Goal: Task Accomplishment & Management: Manage account settings

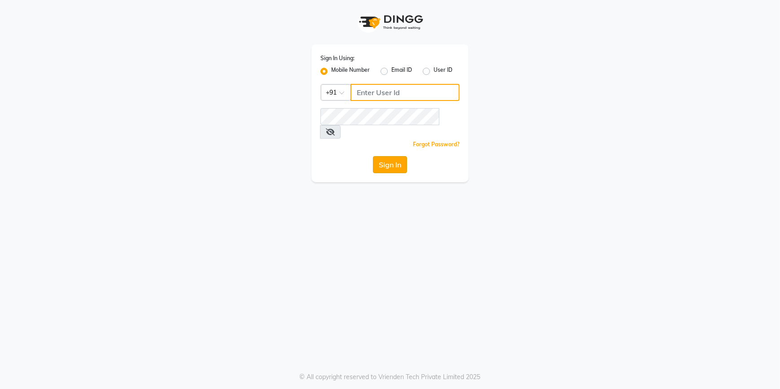
type input "8073656451"
click at [391, 156] on button "Sign In" at bounding box center [390, 164] width 34 height 17
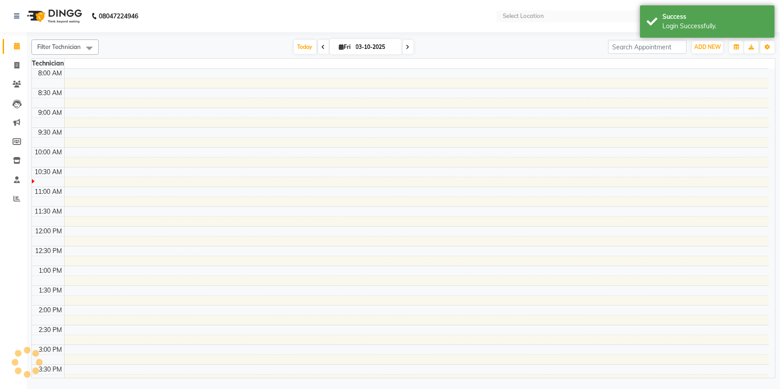
select select "en"
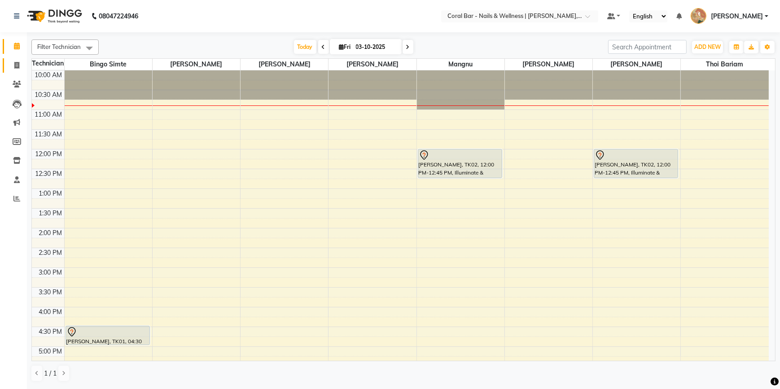
click at [19, 66] on icon at bounding box center [16, 65] width 5 height 7
select select "service"
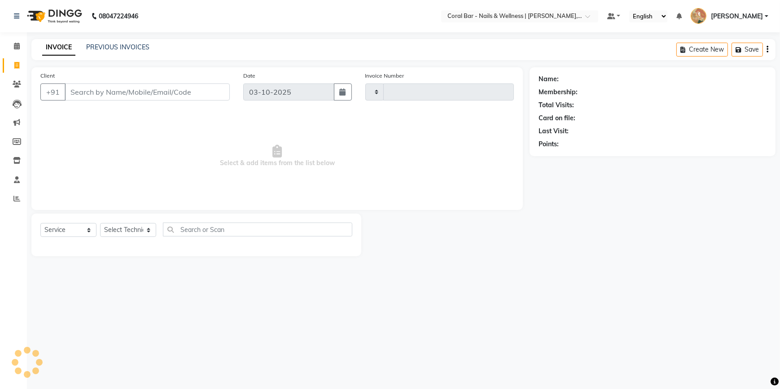
type input "1265"
select select "7157"
click at [98, 51] on link "PREVIOUS INVOICES" at bounding box center [117, 47] width 63 height 8
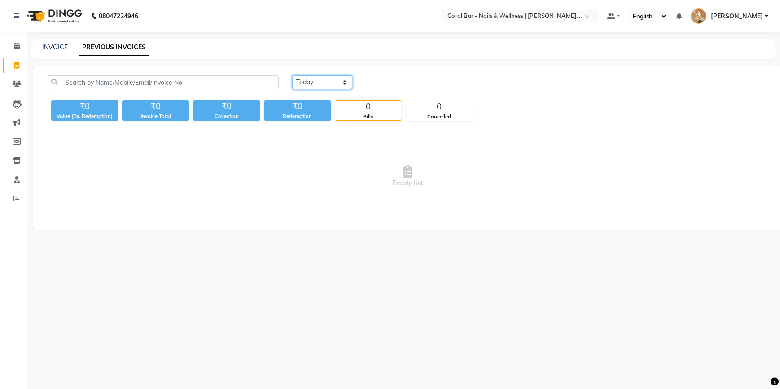
click at [318, 80] on select "[DATE] [DATE] Custom Range" at bounding box center [322, 82] width 60 height 14
click at [292, 75] on select "[DATE] [DATE] Custom Range" at bounding box center [322, 82] width 60 height 14
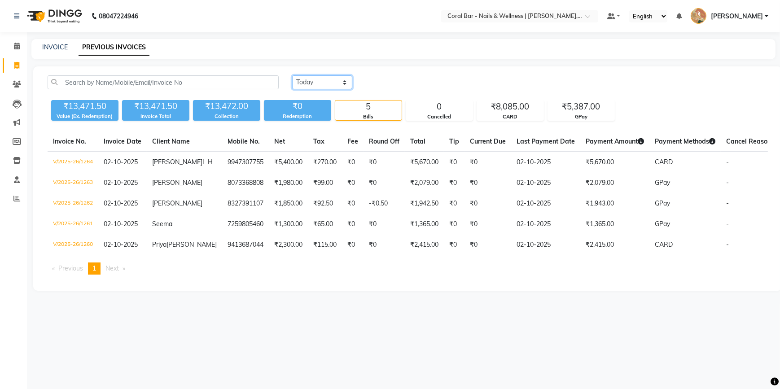
drag, startPoint x: 335, startPoint y: 81, endPoint x: 335, endPoint y: 88, distance: 7.2
click at [335, 81] on select "[DATE] [DATE] Custom Range" at bounding box center [322, 82] width 60 height 14
select select "range"
click at [292, 75] on select "[DATE] [DATE] Custom Range" at bounding box center [322, 82] width 60 height 14
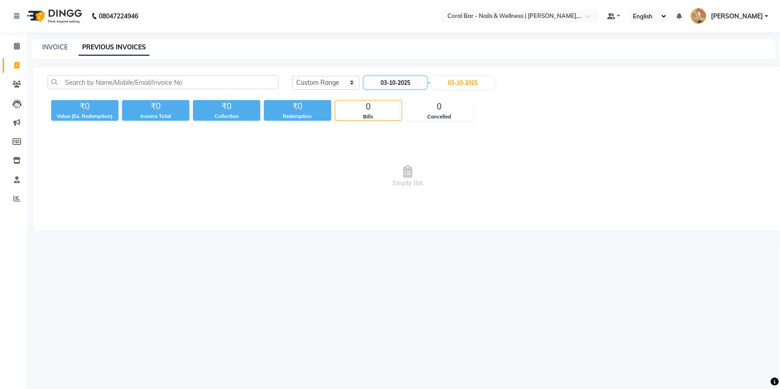
click at [397, 81] on input "03-10-2025" at bounding box center [395, 82] width 63 height 13
select select "10"
select select "2025"
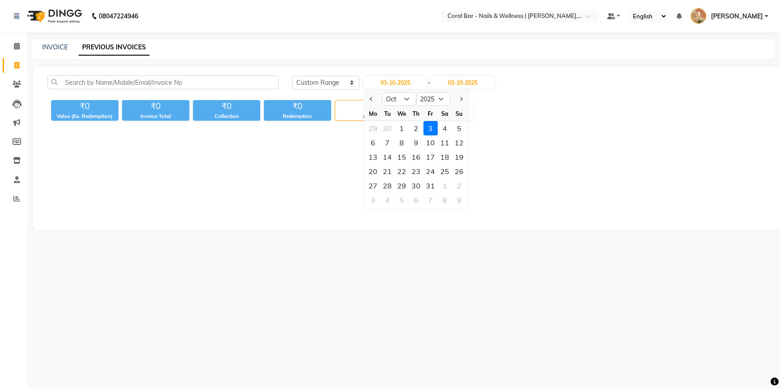
click at [401, 131] on div "1" at bounding box center [402, 128] width 14 height 14
type input "01-10-2025"
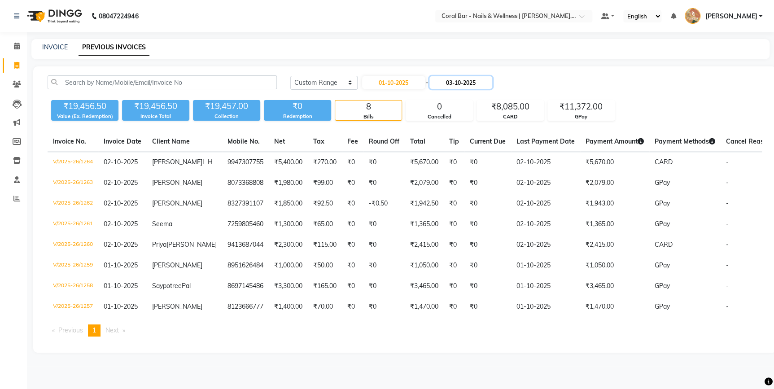
click at [460, 81] on input "03-10-2025" at bounding box center [460, 82] width 63 height 13
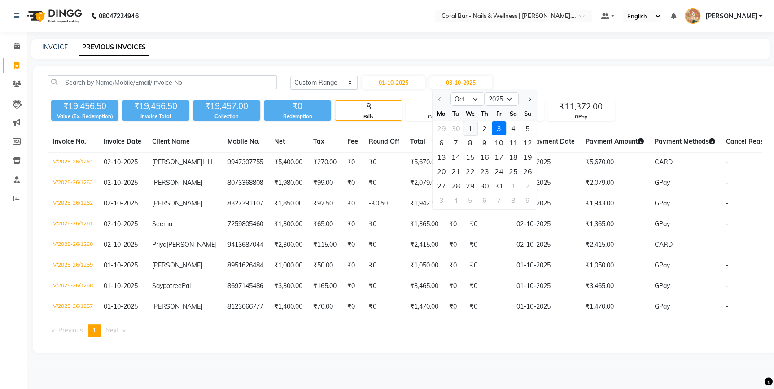
click at [467, 127] on div "1" at bounding box center [470, 128] width 14 height 14
type input "01-10-2025"
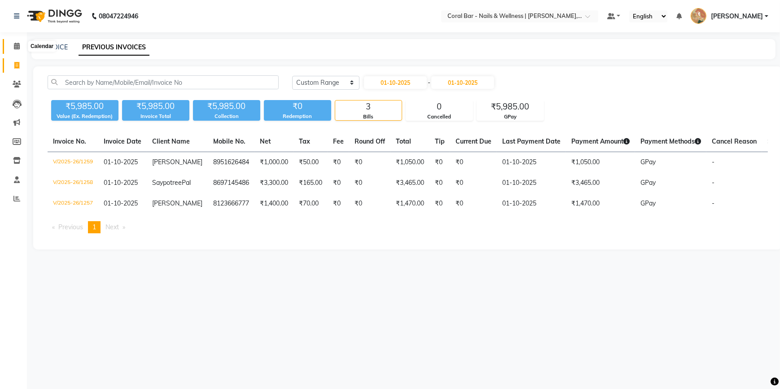
click at [16, 48] on icon at bounding box center [17, 46] width 6 height 7
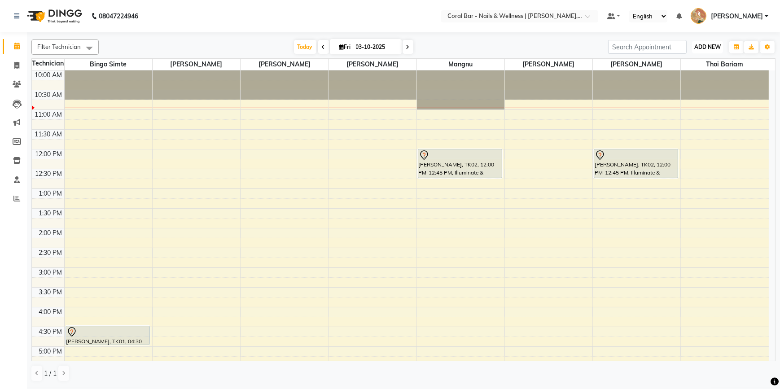
click at [713, 50] on button "ADD NEW Toggle Dropdown" at bounding box center [707, 47] width 31 height 13
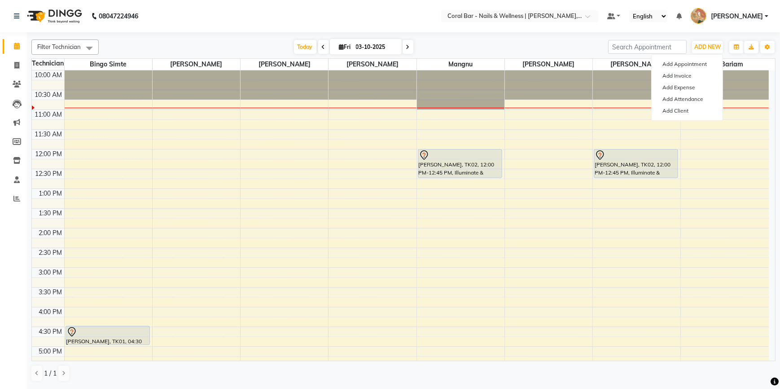
drag, startPoint x: 492, startPoint y: 45, endPoint x: 377, endPoint y: 46, distance: 115.3
click at [490, 45] on div "[DATE] [DATE]" at bounding box center [353, 46] width 500 height 13
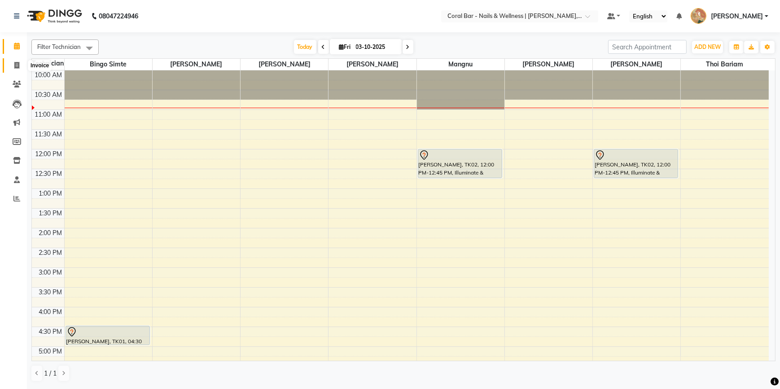
click at [20, 64] on span at bounding box center [17, 66] width 16 height 10
select select "service"
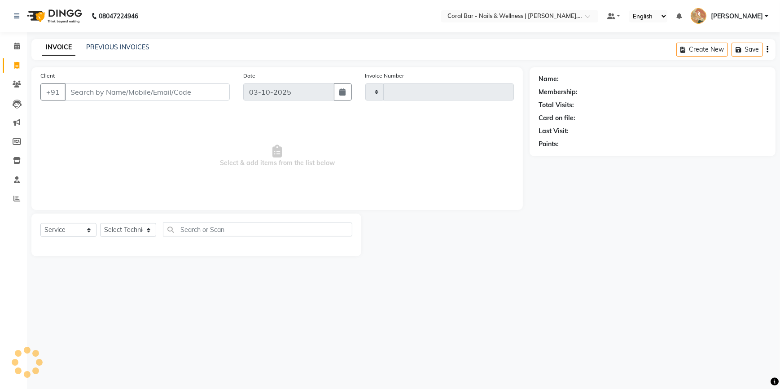
type input "1265"
select select "7157"
click at [101, 47] on link "PREVIOUS INVOICES" at bounding box center [117, 47] width 63 height 8
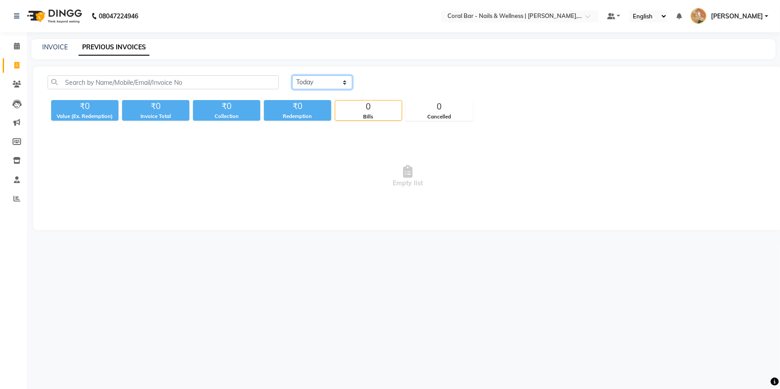
click at [319, 81] on select "[DATE] [DATE] Custom Range" at bounding box center [322, 82] width 60 height 14
select select "[DATE]"
click at [292, 75] on select "[DATE] [DATE] Custom Range" at bounding box center [322, 82] width 60 height 14
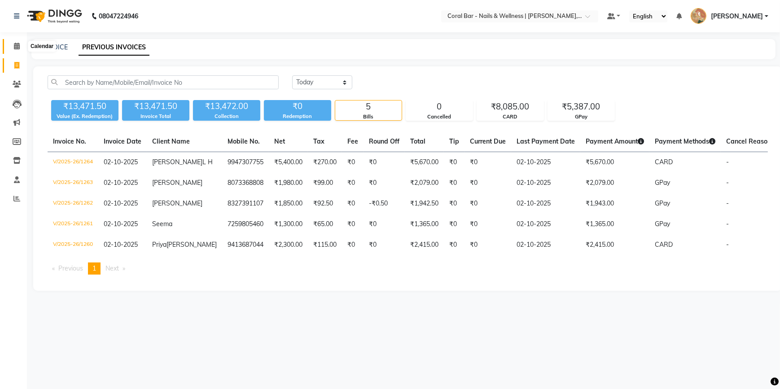
click at [18, 48] on icon at bounding box center [17, 46] width 6 height 7
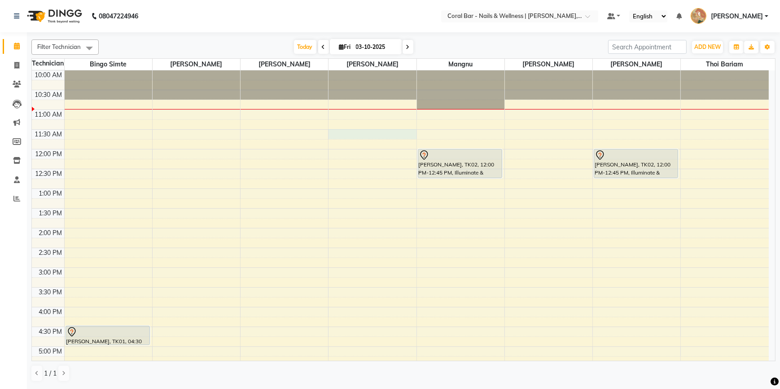
click at [345, 135] on div "10:00 AM 10:30 AM 11:00 AM 11:30 AM 12:00 PM 12:30 PM 1:00 PM 1:30 PM 2:00 PM 2…" at bounding box center [400, 306] width 737 height 473
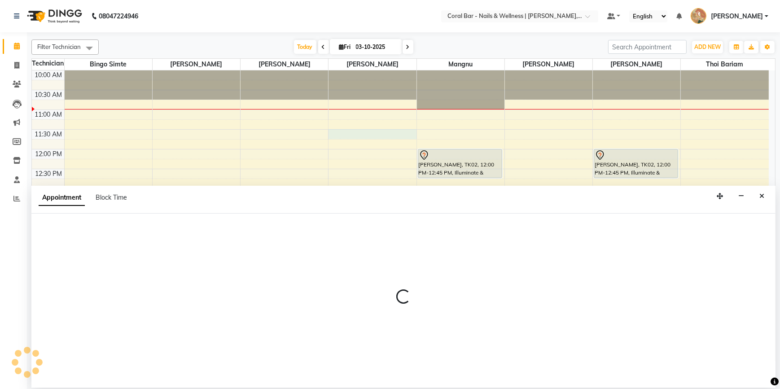
select select "69266"
select select "690"
select select "tentative"
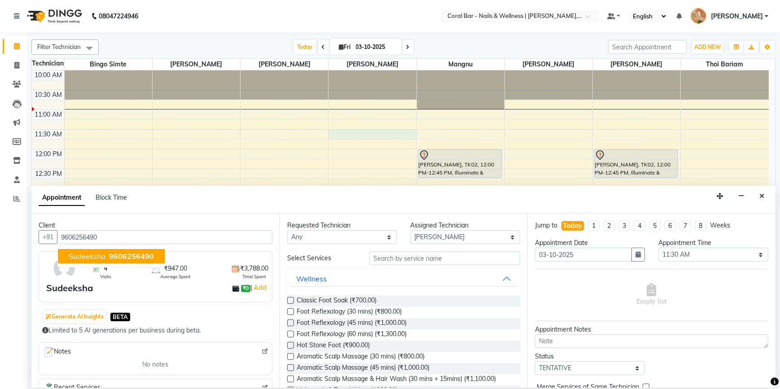
drag, startPoint x: 99, startPoint y: 257, endPoint x: 105, endPoint y: 256, distance: 5.5
click at [101, 256] on span "Sudeeksha" at bounding box center [87, 256] width 37 height 9
type input "9606256490"
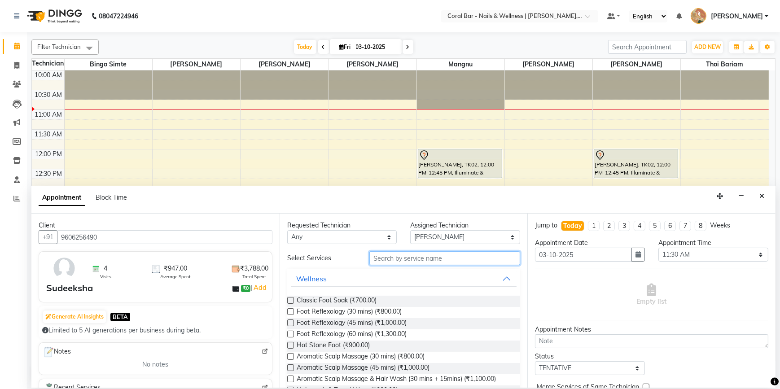
click at [375, 258] on input "text" at bounding box center [444, 258] width 151 height 14
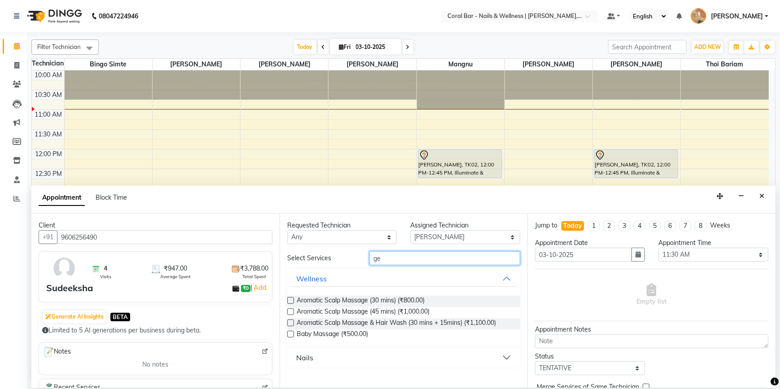
type input "ge"
click at [303, 355] on div "Nails" at bounding box center [304, 357] width 17 height 11
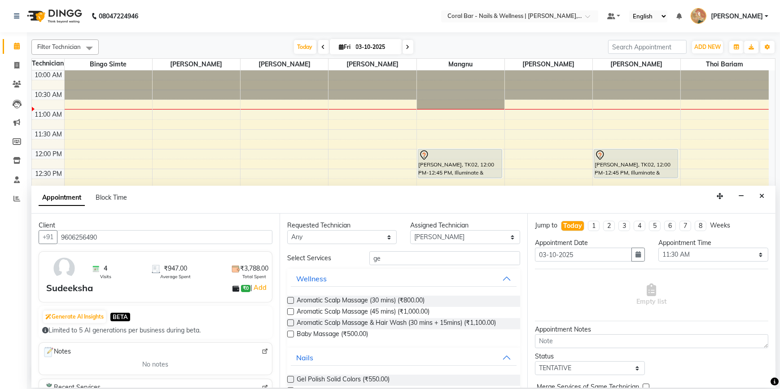
click at [288, 380] on label at bounding box center [290, 379] width 7 height 7
click at [288, 380] on input "checkbox" at bounding box center [290, 380] width 6 height 6
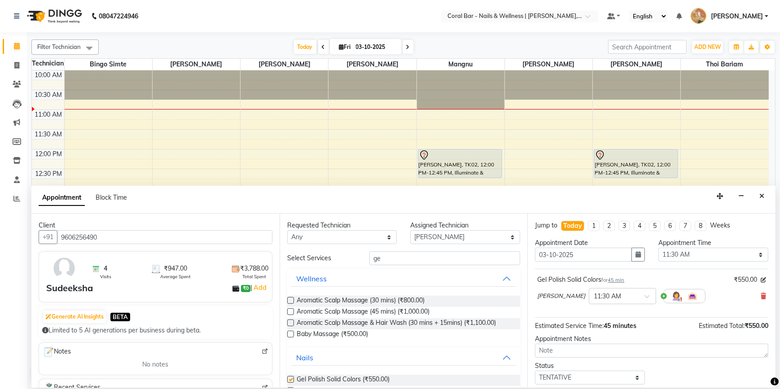
checkbox input "false"
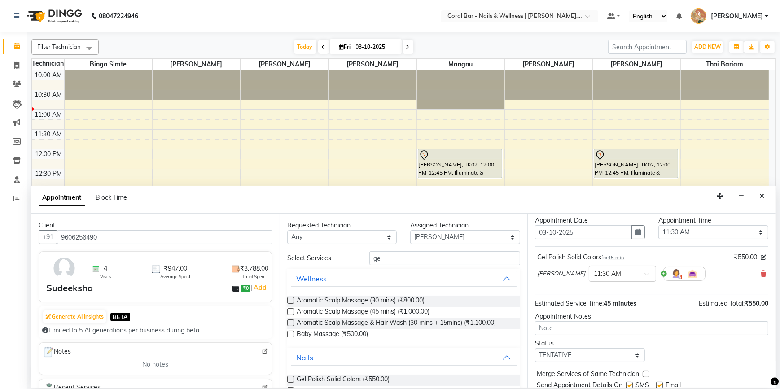
scroll to position [53, 0]
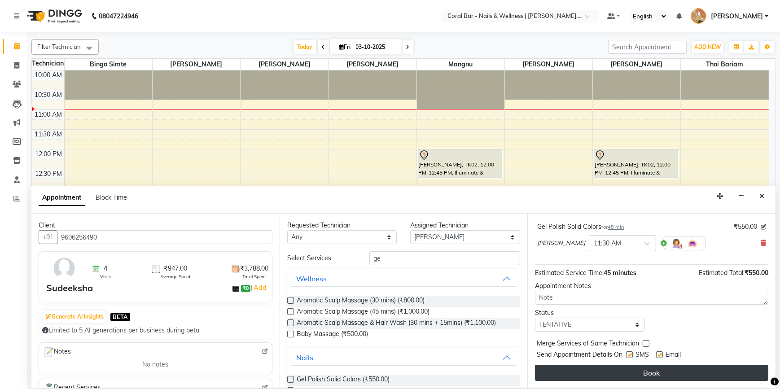
click at [608, 370] on button "Book" at bounding box center [651, 373] width 233 height 16
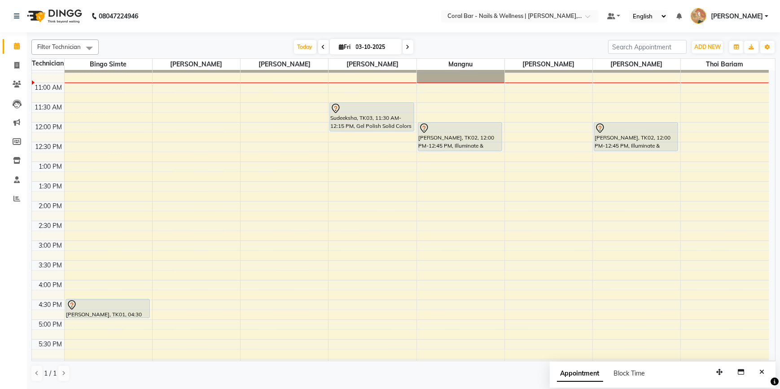
scroll to position [40, 0]
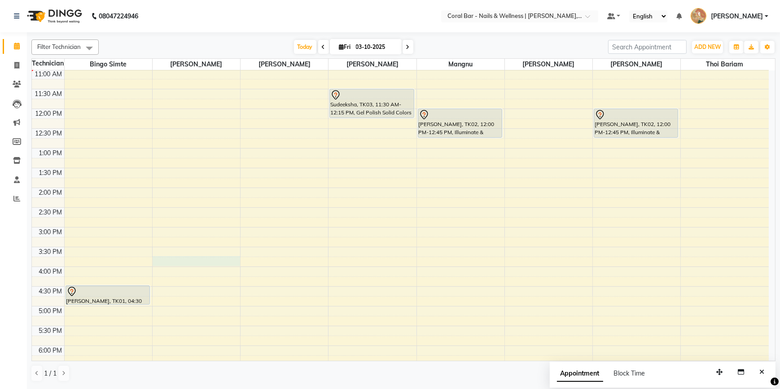
click at [171, 263] on div "10:00 AM 10:30 AM 11:00 AM 11:30 AM 12:00 PM 12:30 PM 1:00 PM 1:30 PM 2:00 PM 2…" at bounding box center [400, 266] width 737 height 473
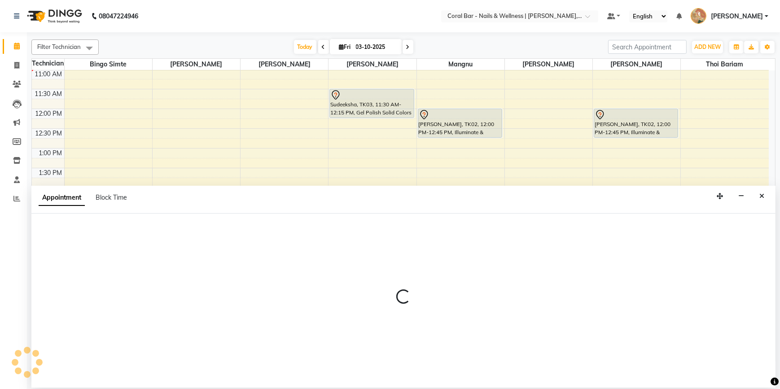
select select "66532"
select select "945"
select select "tentative"
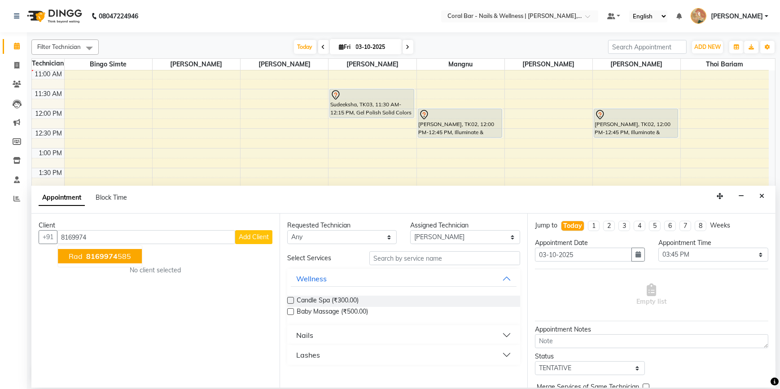
click at [120, 253] on ngb-highlight "8169974 585" at bounding box center [107, 256] width 47 height 9
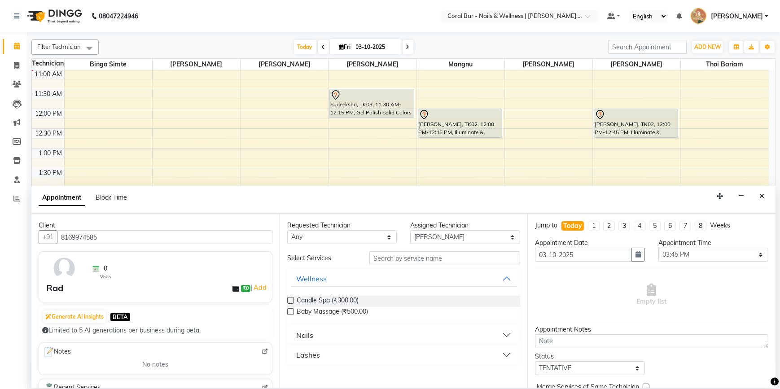
type input "8169974585"
click at [422, 263] on input "text" at bounding box center [444, 258] width 151 height 14
type input "n"
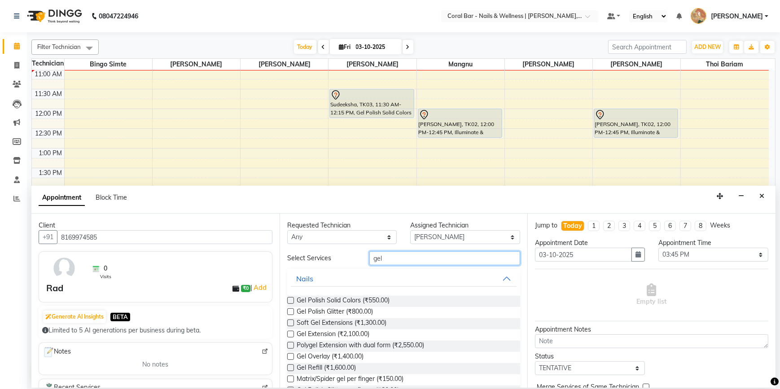
type input "gel"
click at [292, 299] on label at bounding box center [290, 300] width 7 height 7
click at [292, 299] on input "checkbox" at bounding box center [290, 301] width 6 height 6
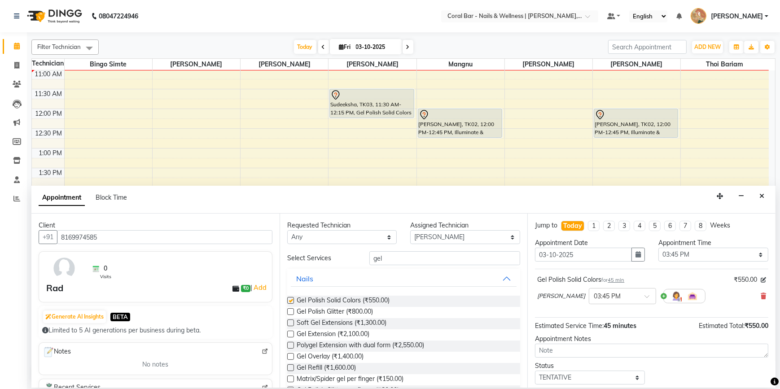
checkbox input "false"
click at [439, 233] on select "Select Bingo Simte [PERSON_NAME] [PERSON_NAME] [PERSON_NAME] Priya [PERSON_NAME…" at bounding box center [465, 237] width 110 height 14
select select "67233"
click at [410, 230] on select "Select Bingo Simte [PERSON_NAME] [PERSON_NAME] [PERSON_NAME] Priya [PERSON_NAME…" at bounding box center [465, 237] width 110 height 14
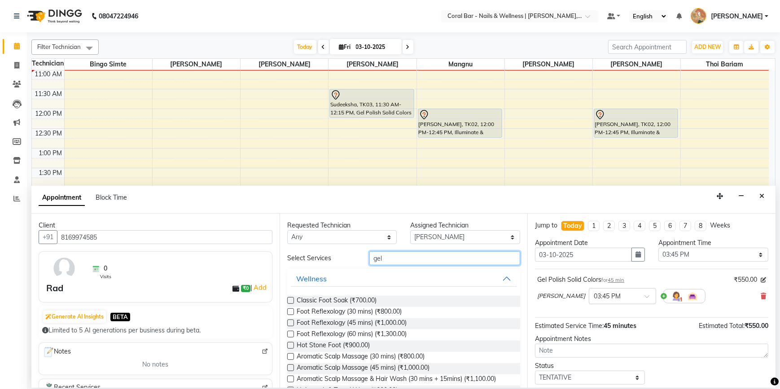
drag, startPoint x: 393, startPoint y: 257, endPoint x: 368, endPoint y: 258, distance: 25.1
click at [369, 258] on input "gel" at bounding box center [444, 258] width 151 height 14
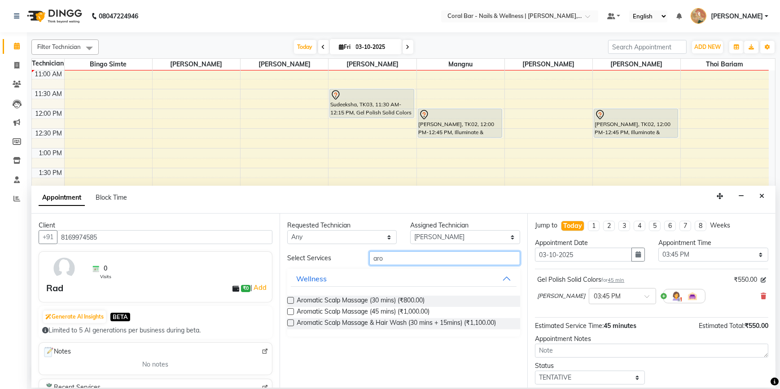
type input "aro"
click at [291, 325] on label at bounding box center [290, 323] width 7 height 7
click at [291, 325] on input "checkbox" at bounding box center [290, 324] width 6 height 6
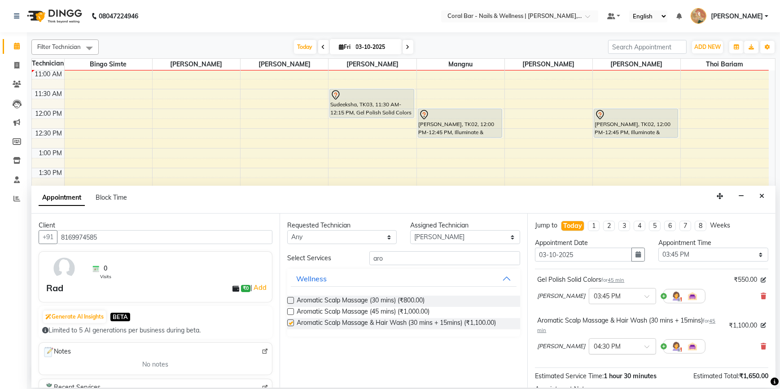
checkbox input "false"
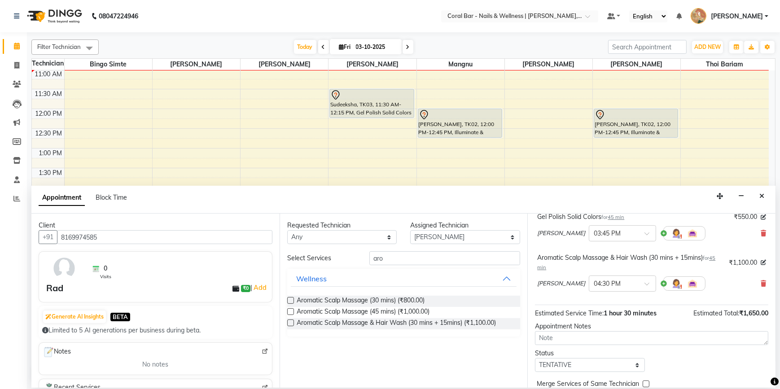
scroll to position [103, 0]
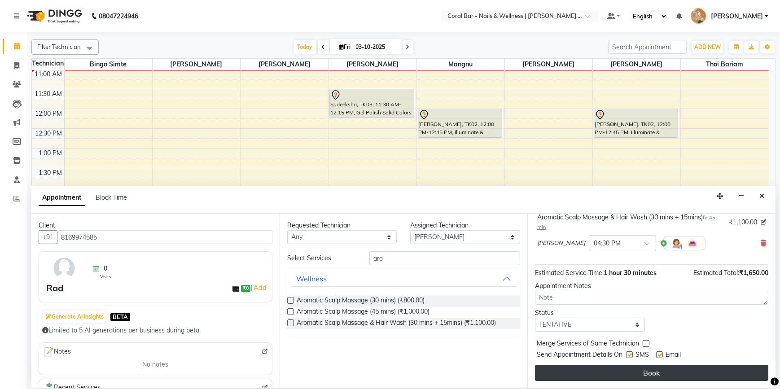
click at [618, 369] on button "Book" at bounding box center [651, 373] width 233 height 16
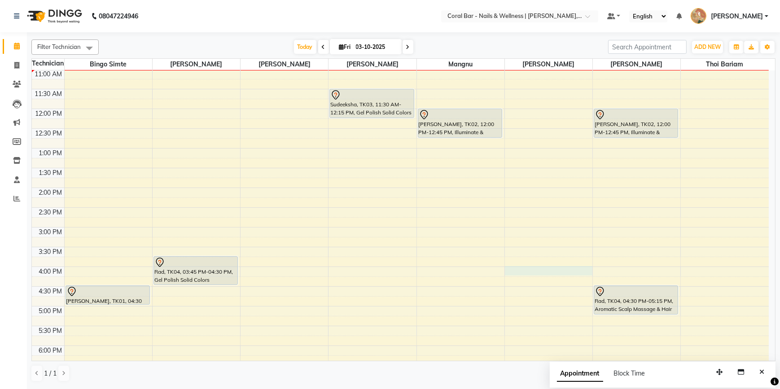
click at [513, 269] on div "10:00 AM 10:30 AM 11:00 AM 11:30 AM 12:00 PM 12:30 PM 1:00 PM 1:30 PM 2:00 PM 2…" at bounding box center [400, 266] width 737 height 473
select select "66409"
select select "960"
select select "tentative"
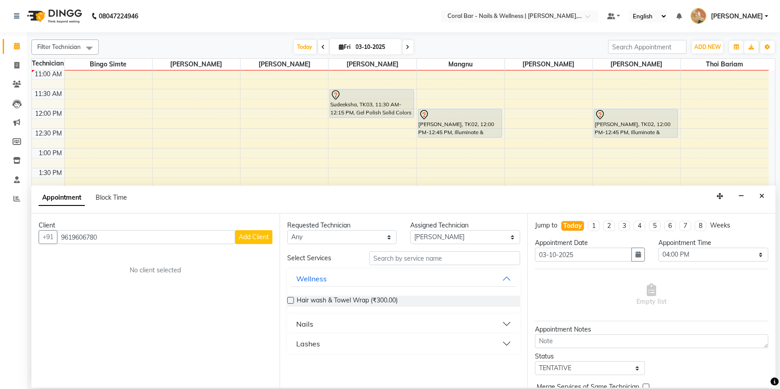
type input "9619606780"
click at [264, 237] on span "Add Client" at bounding box center [254, 237] width 30 height 8
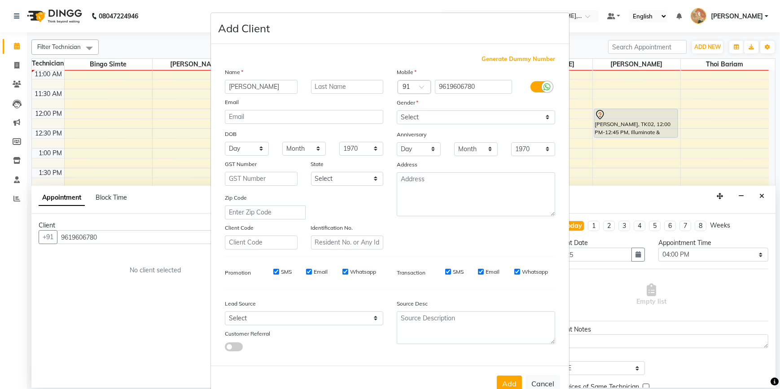
type input "[PERSON_NAME]"
click at [326, 89] on input "text" at bounding box center [347, 87] width 73 height 14
type input "singh"
click at [447, 118] on select "Select [DEMOGRAPHIC_DATA] [DEMOGRAPHIC_DATA] Other Prefer Not To Say" at bounding box center [476, 117] width 158 height 14
select select "[DEMOGRAPHIC_DATA]"
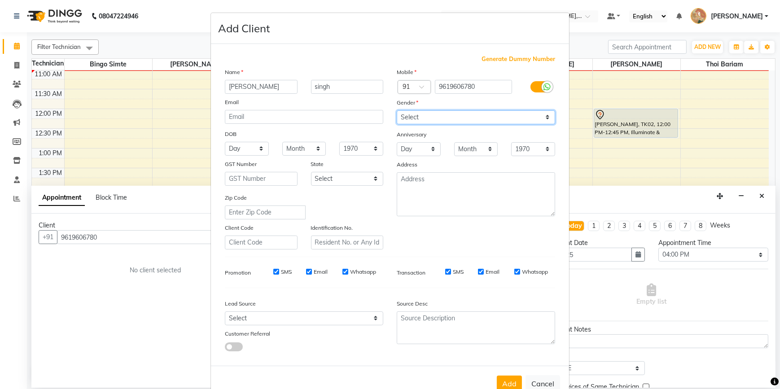
click at [397, 110] on select "Select [DEMOGRAPHIC_DATA] [DEMOGRAPHIC_DATA] Other Prefer Not To Say" at bounding box center [476, 117] width 158 height 14
click at [500, 383] on button "Add" at bounding box center [509, 384] width 25 height 16
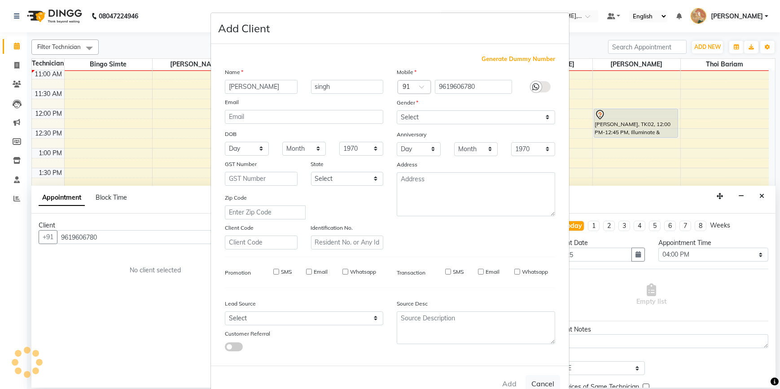
select select
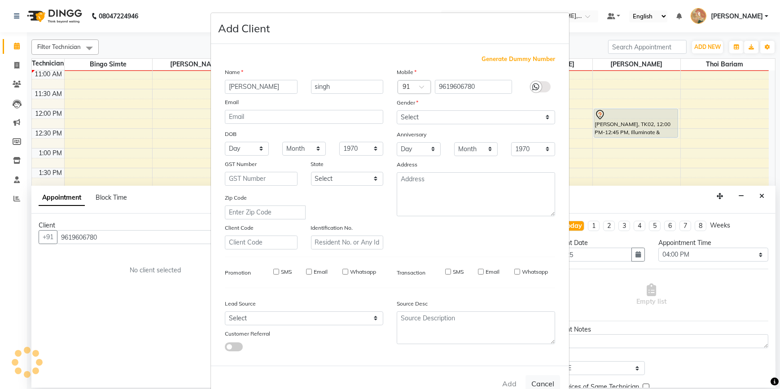
select select
checkbox input "false"
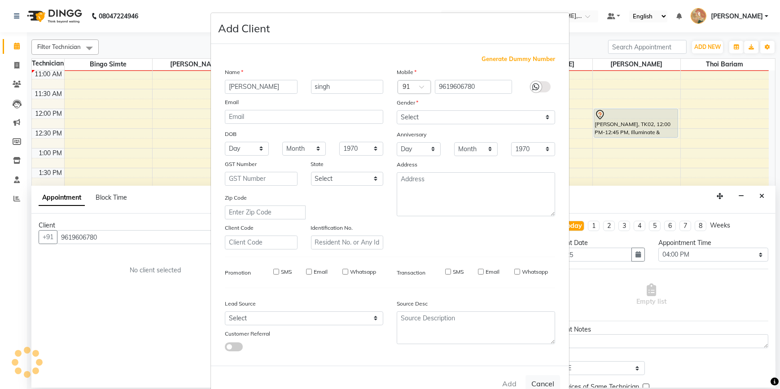
checkbox input "false"
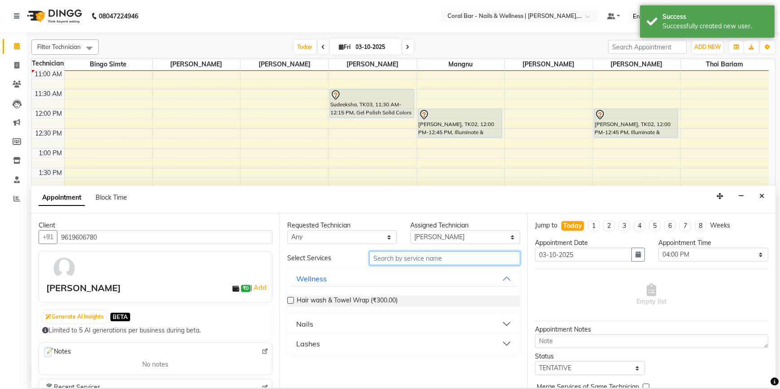
click at [408, 254] on input "text" at bounding box center [444, 258] width 151 height 14
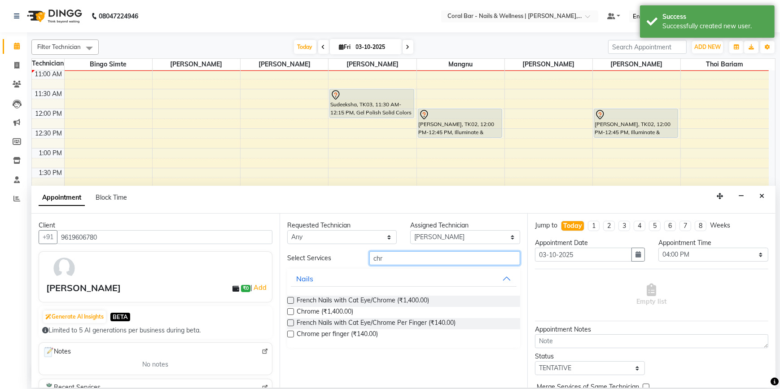
type input "chr"
click at [290, 311] on label at bounding box center [290, 311] width 7 height 7
click at [290, 311] on input "checkbox" at bounding box center [290, 313] width 6 height 6
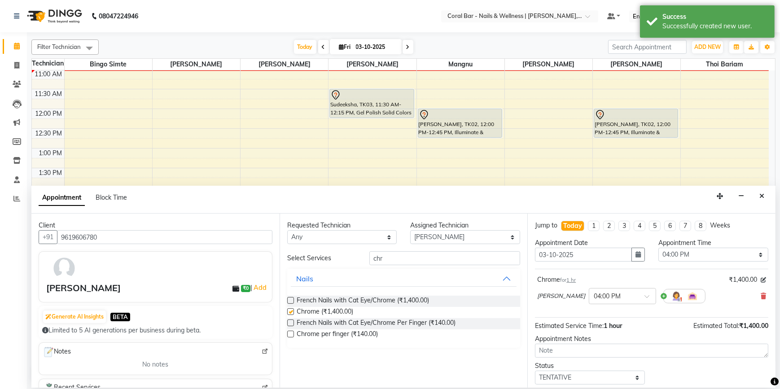
checkbox input "false"
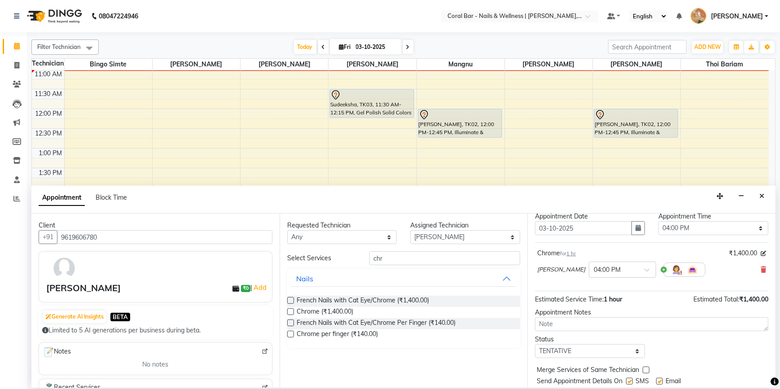
scroll to position [53, 0]
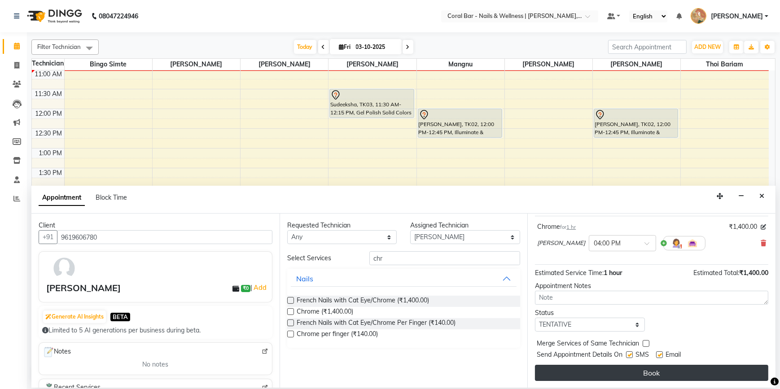
click at [642, 373] on button "Book" at bounding box center [651, 373] width 233 height 16
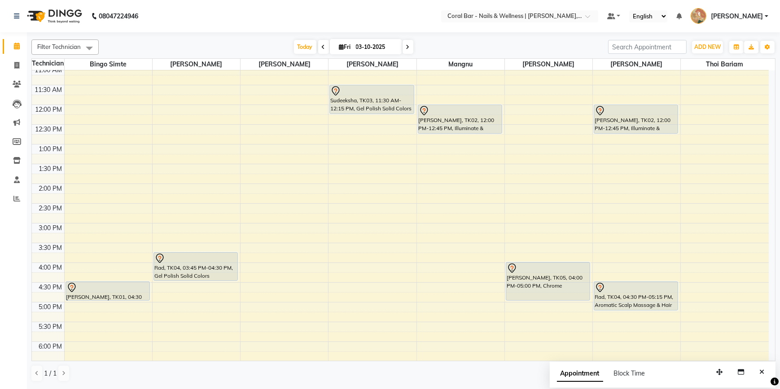
scroll to position [122, 0]
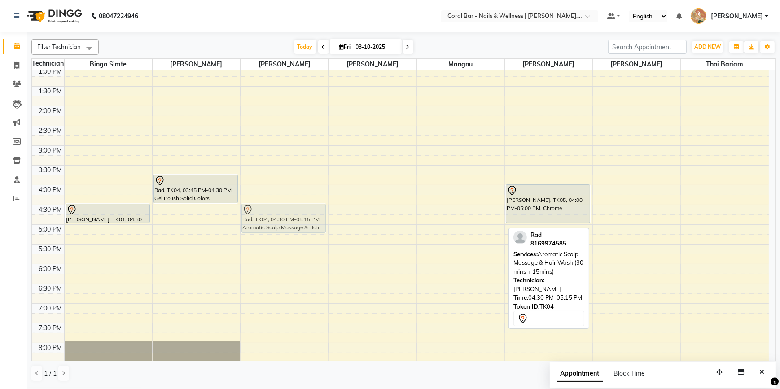
drag, startPoint x: 625, startPoint y: 218, endPoint x: 276, endPoint y: 220, distance: 349.1
click at [276, 220] on tr "[PERSON_NAME], TK01, 04:30 PM-05:00 PM, Classic Foot Soak Rad, TK04, 03:45 PM-0…" at bounding box center [400, 184] width 737 height 473
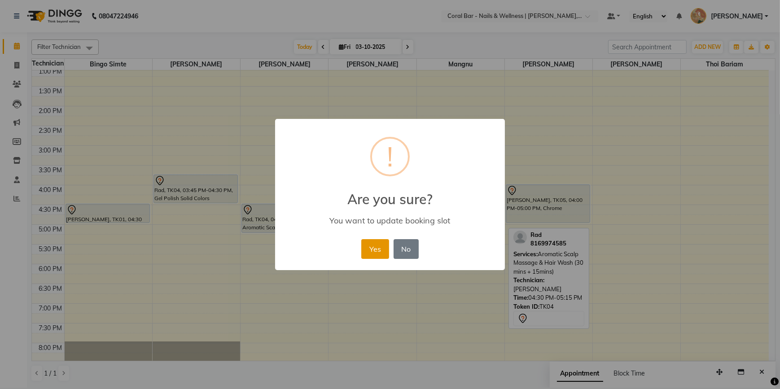
click at [380, 252] on button "Yes" at bounding box center [374, 249] width 27 height 20
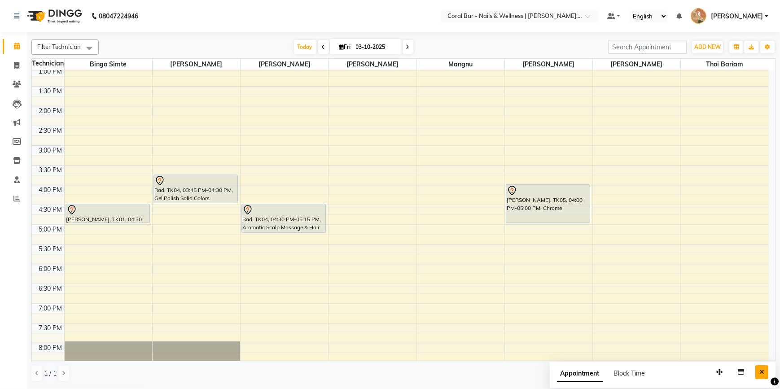
click at [766, 372] on button "Close" at bounding box center [761, 372] width 13 height 14
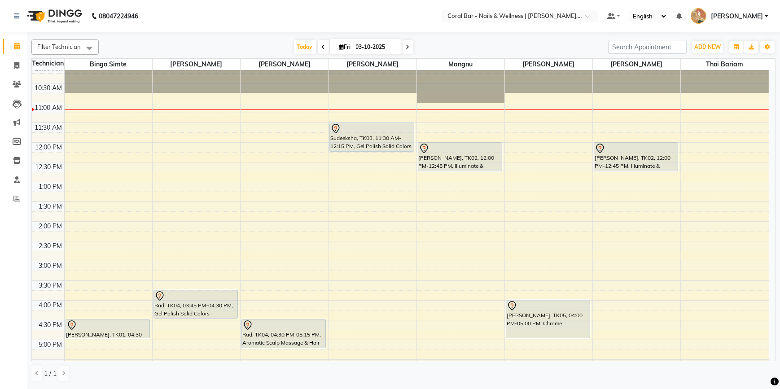
scroll to position [0, 0]
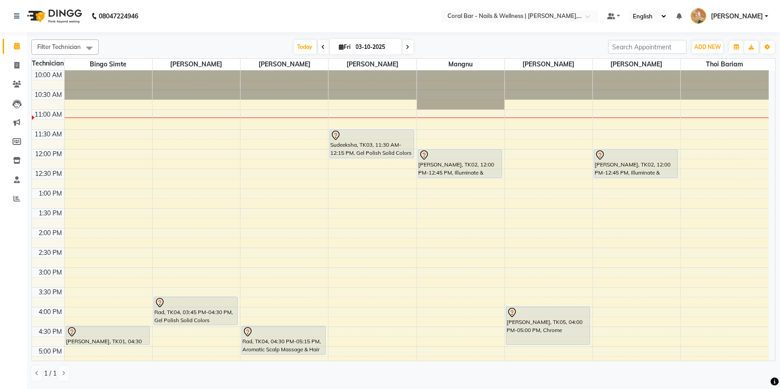
click at [551, 372] on div "1 / 1" at bounding box center [403, 373] width 744 height 17
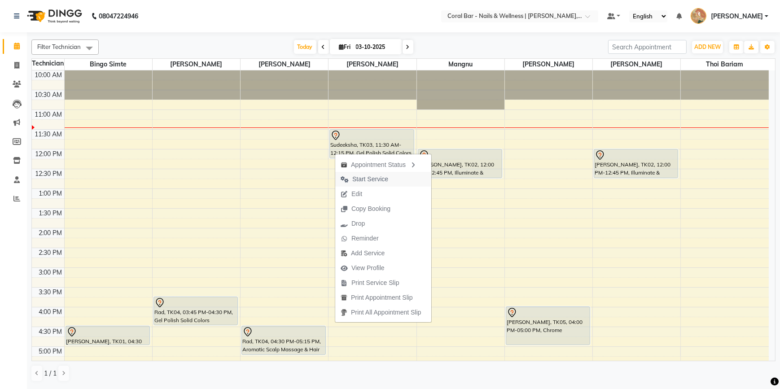
click at [348, 181] on icon "button" at bounding box center [345, 179] width 8 height 6
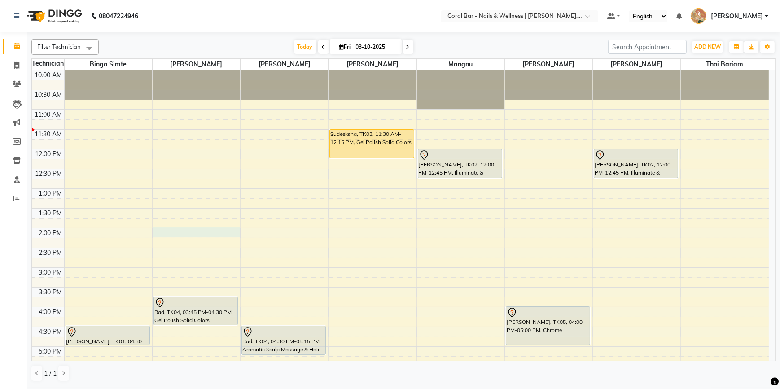
click at [171, 236] on div "10:00 AM 10:30 AM 11:00 AM 11:30 AM 12:00 PM 12:30 PM 1:00 PM 1:30 PM 2:00 PM 2…" at bounding box center [400, 306] width 737 height 473
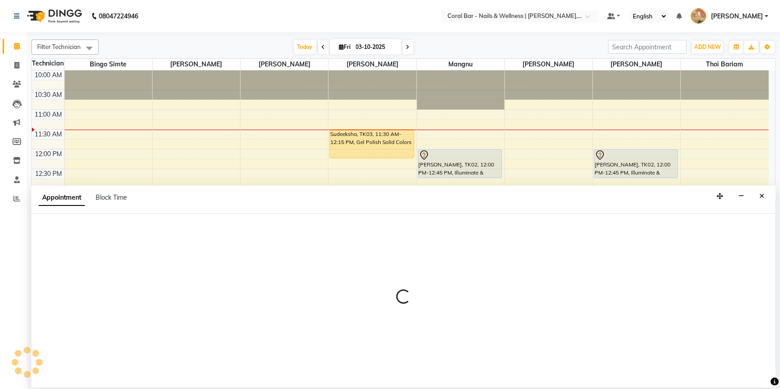
select select "66532"
select select "840"
select select "tentative"
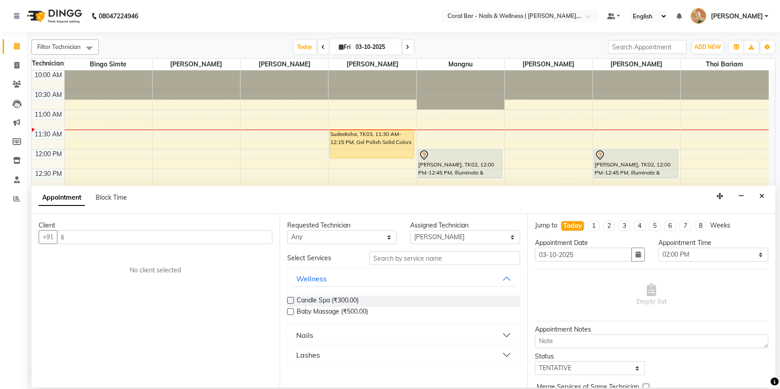
type input "l"
type input "meli"
click at [259, 233] on span "Add Client" at bounding box center [254, 237] width 30 height 8
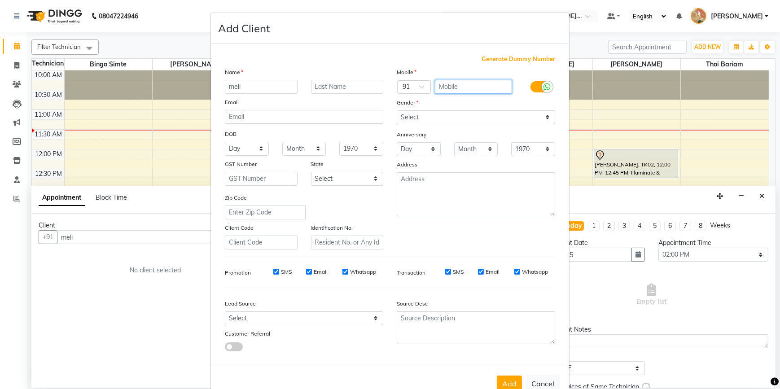
click at [443, 85] on input "text" at bounding box center [474, 87] width 78 height 14
type input "8257876336"
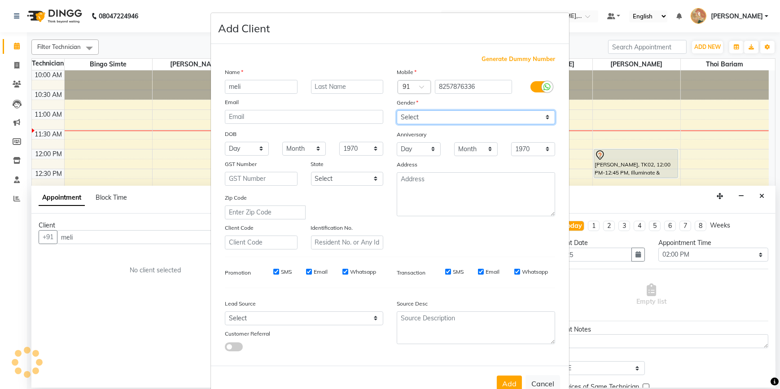
drag, startPoint x: 444, startPoint y: 118, endPoint x: 441, endPoint y: 125, distance: 7.4
click at [442, 122] on select "Select [DEMOGRAPHIC_DATA] [DEMOGRAPHIC_DATA] Other Prefer Not To Say" at bounding box center [476, 117] width 158 height 14
select select "[DEMOGRAPHIC_DATA]"
click at [397, 110] on select "Select [DEMOGRAPHIC_DATA] [DEMOGRAPHIC_DATA] Other Prefer Not To Say" at bounding box center [476, 117] width 158 height 14
click at [500, 382] on button "Add" at bounding box center [509, 384] width 25 height 16
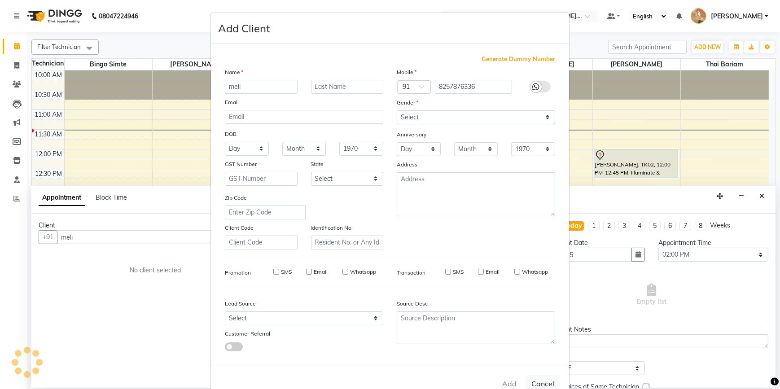
type input "8257876336"
select select
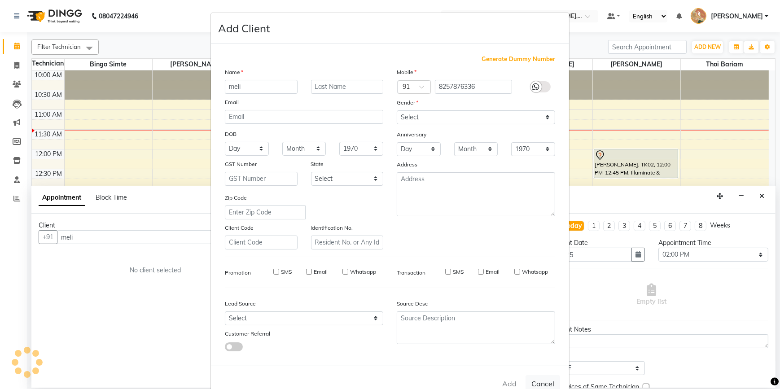
select select
checkbox input "false"
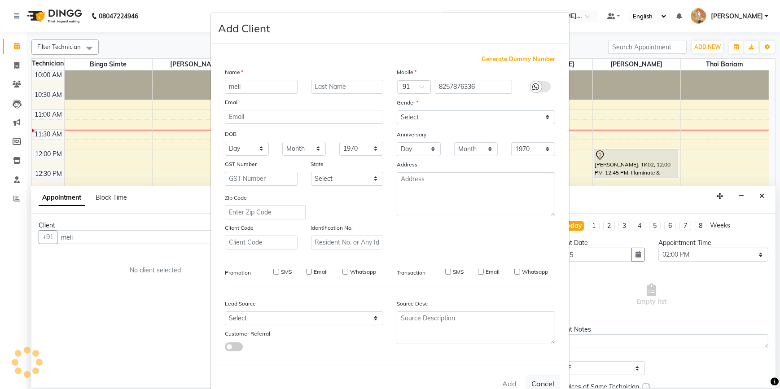
checkbox input "false"
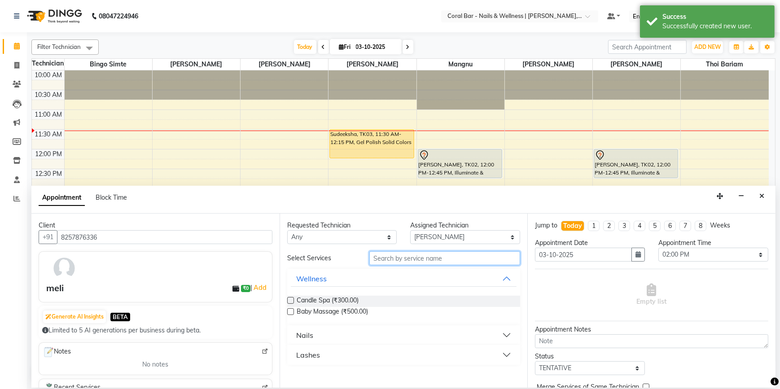
click at [476, 264] on input "text" at bounding box center [444, 258] width 151 height 14
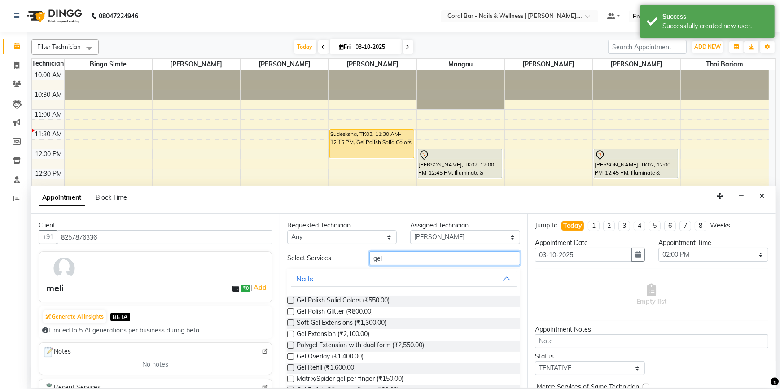
type input "gel"
click at [290, 299] on label at bounding box center [290, 300] width 7 height 7
click at [290, 299] on input "checkbox" at bounding box center [290, 301] width 6 height 6
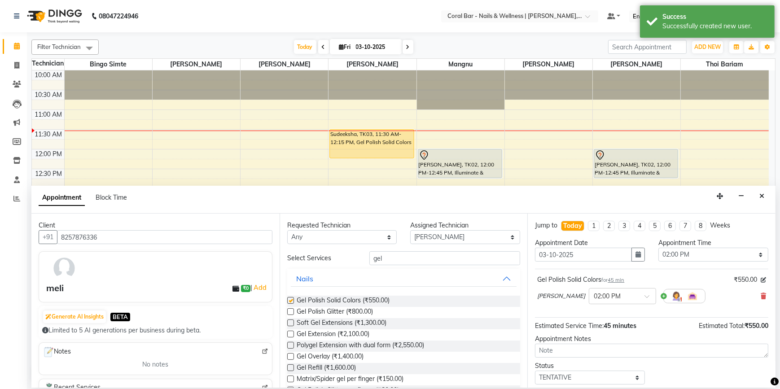
checkbox input "false"
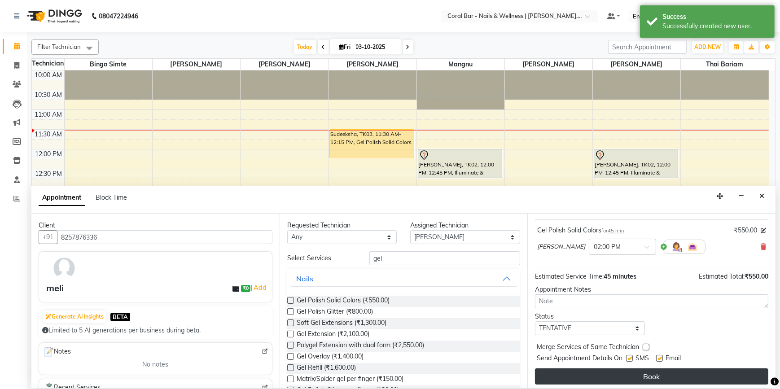
scroll to position [53, 0]
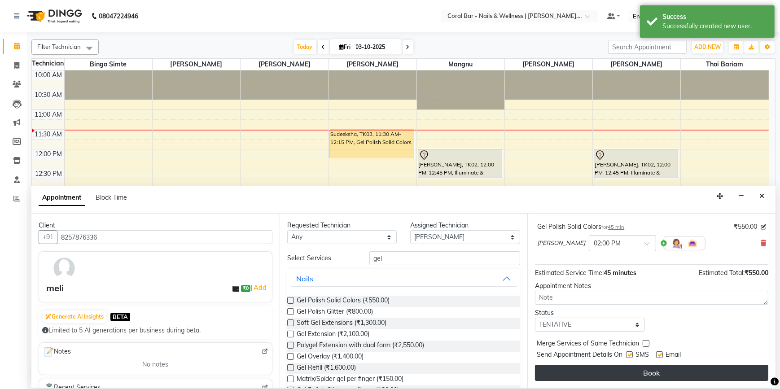
click at [628, 372] on button "Book" at bounding box center [651, 373] width 233 height 16
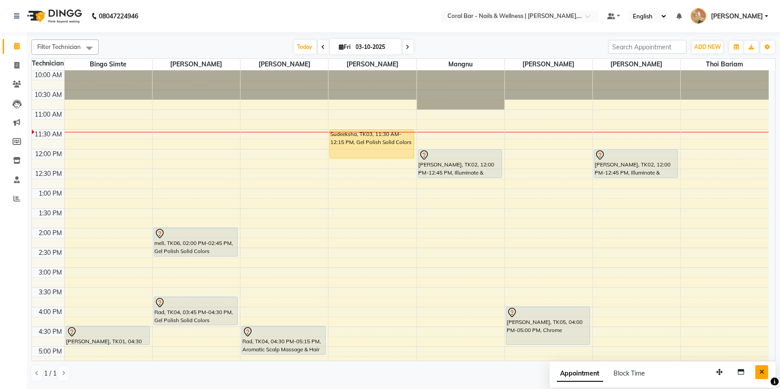
click at [758, 372] on button "Close" at bounding box center [761, 372] width 13 height 14
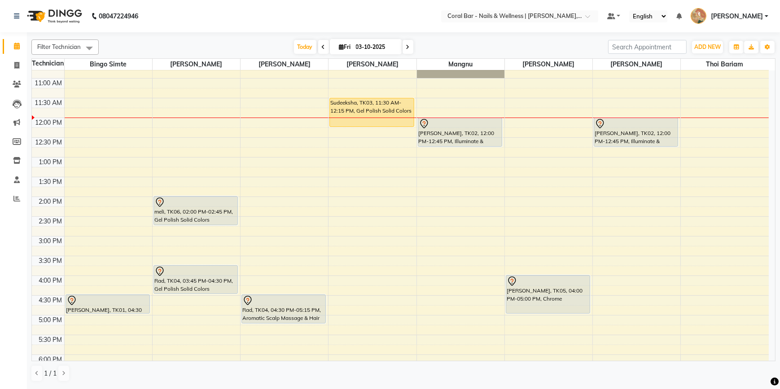
scroll to position [81, 0]
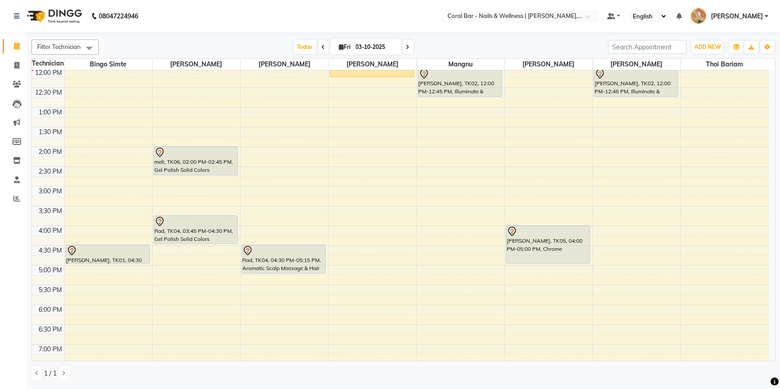
click at [324, 43] on span at bounding box center [323, 47] width 11 height 14
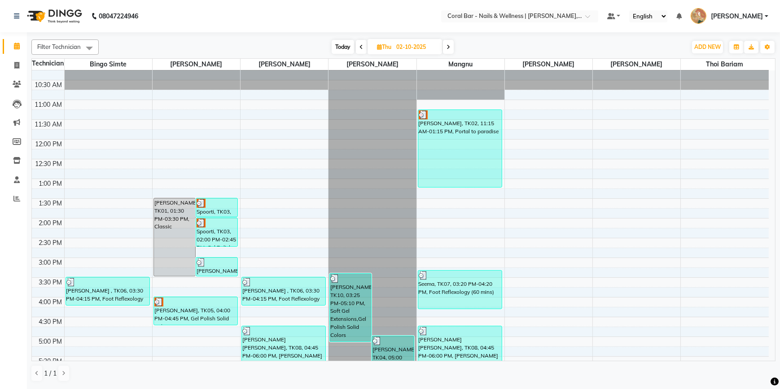
scroll to position [0, 0]
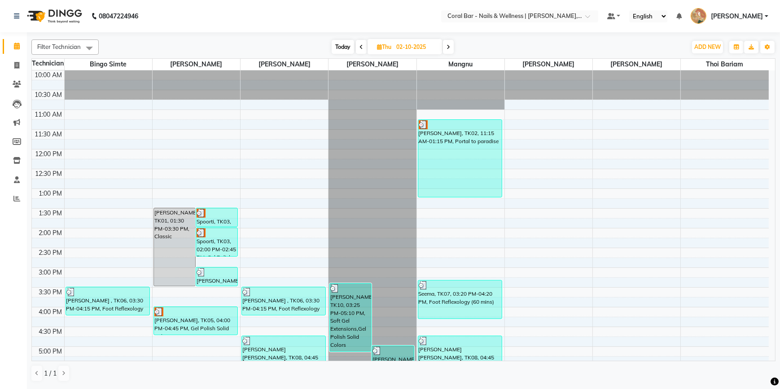
click at [359, 45] on icon at bounding box center [361, 46] width 4 height 5
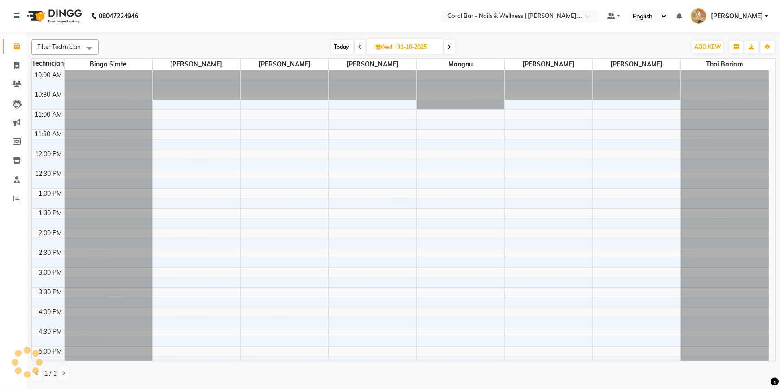
scroll to position [79, 0]
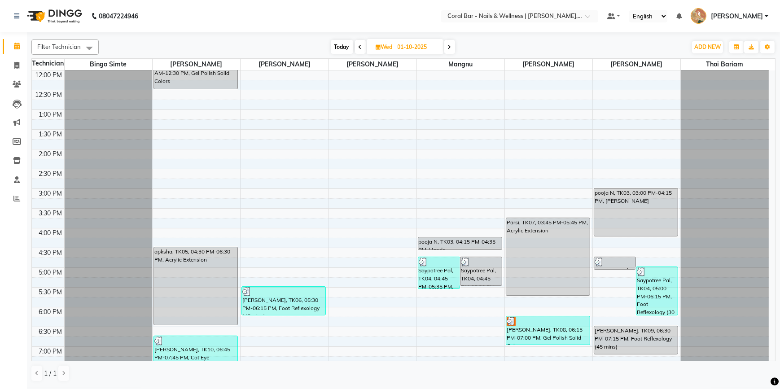
click at [359, 45] on icon at bounding box center [361, 46] width 4 height 5
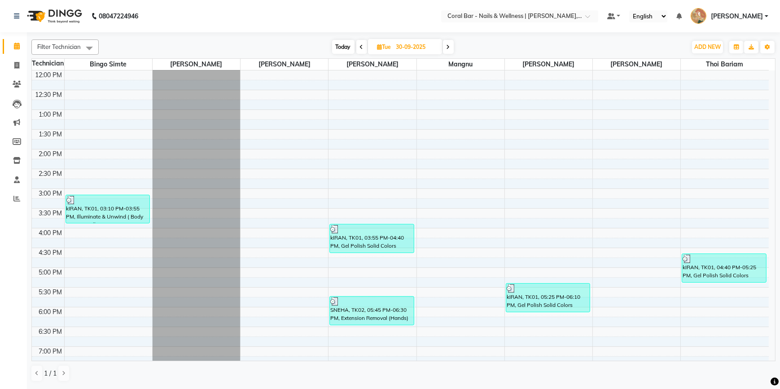
click at [360, 45] on icon at bounding box center [362, 46] width 4 height 5
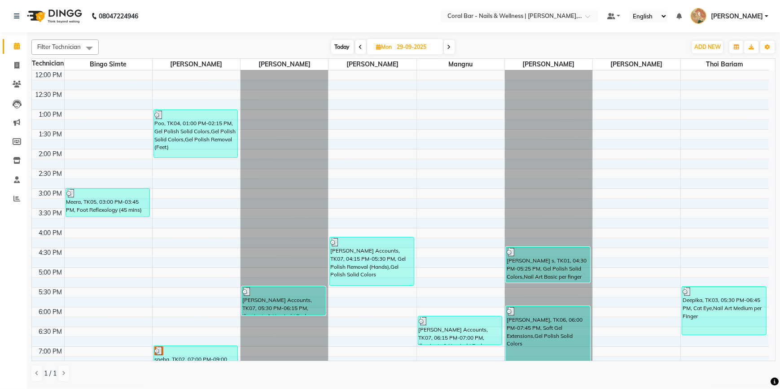
click at [344, 48] on span "Today" at bounding box center [342, 47] width 22 height 14
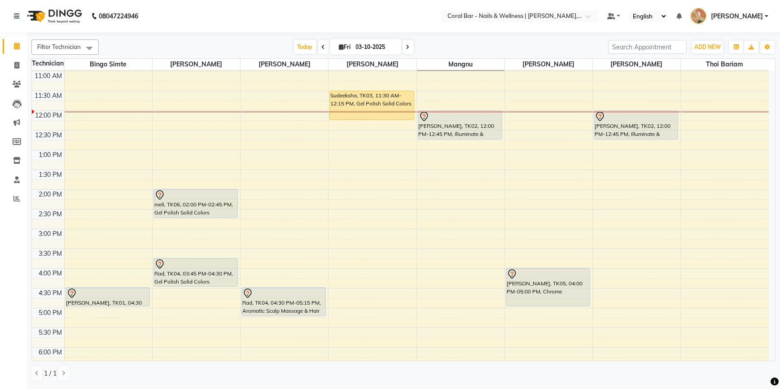
scroll to position [38, 0]
click at [323, 48] on span at bounding box center [323, 47] width 11 height 14
type input "02-10-2025"
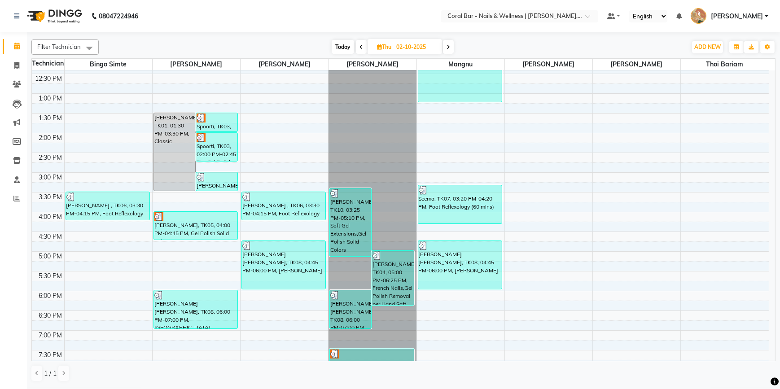
scroll to position [0, 0]
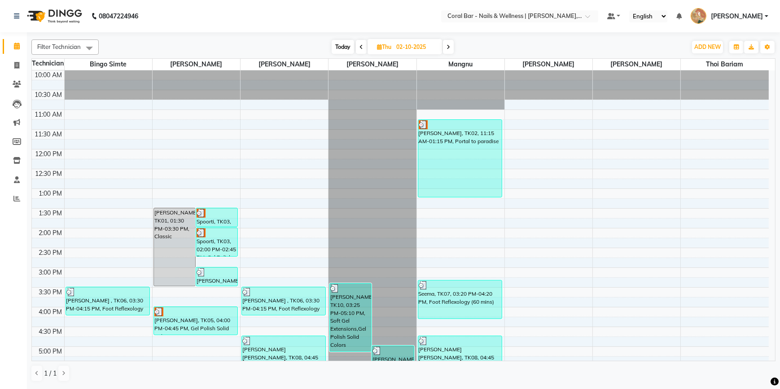
click at [746, 19] on span "[PERSON_NAME]" at bounding box center [737, 16] width 52 height 9
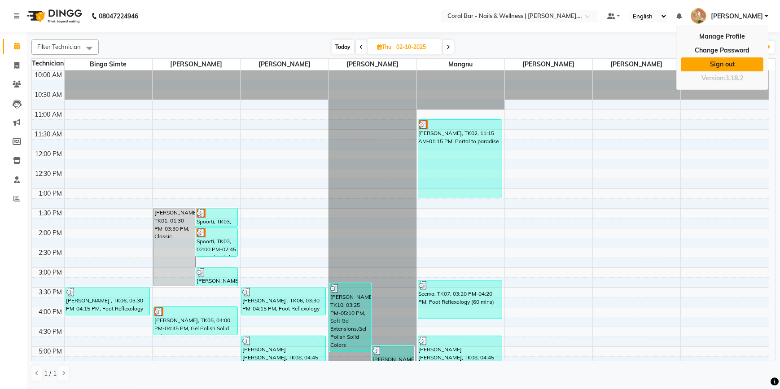
click at [722, 65] on link "Sign out" at bounding box center [722, 64] width 82 height 14
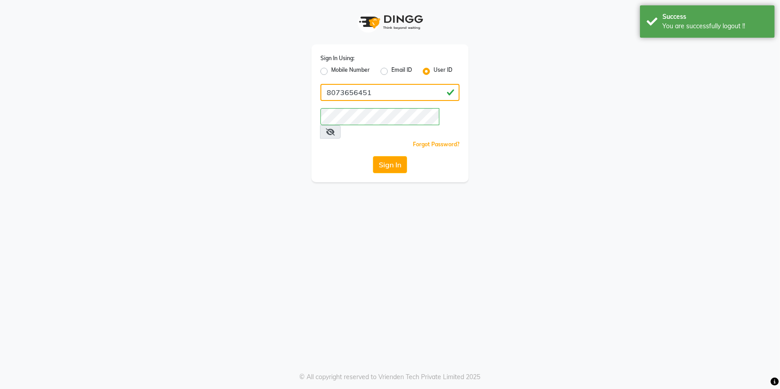
drag, startPoint x: 393, startPoint y: 90, endPoint x: 38, endPoint y: 134, distance: 357.7
click at [38, 134] on app-login "Sign In Using: Mobile Number Email ID User ID 8073656451 Remember me Forgot Pas…" at bounding box center [390, 91] width 780 height 182
type input "c"
type input "coralbar123"
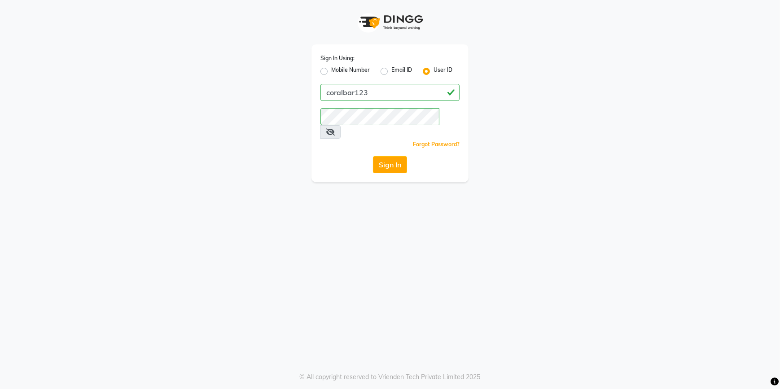
drag, startPoint x: 590, startPoint y: 155, endPoint x: 576, endPoint y: 157, distance: 14.0
click at [582, 155] on div "Sign In Using: Mobile Number Email ID User ID coralbar123 Remember me Forgot Pa…" at bounding box center [390, 91] width 512 height 182
click at [389, 156] on button "Sign In" at bounding box center [390, 164] width 34 height 17
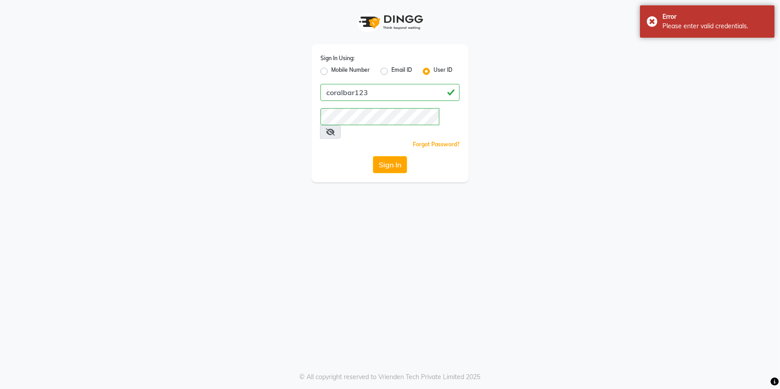
click at [341, 125] on span at bounding box center [330, 131] width 21 height 13
click at [335, 128] on icon at bounding box center [330, 131] width 9 height 7
click at [394, 156] on button "Sign In" at bounding box center [390, 164] width 34 height 17
